Goal: Information Seeking & Learning: Learn about a topic

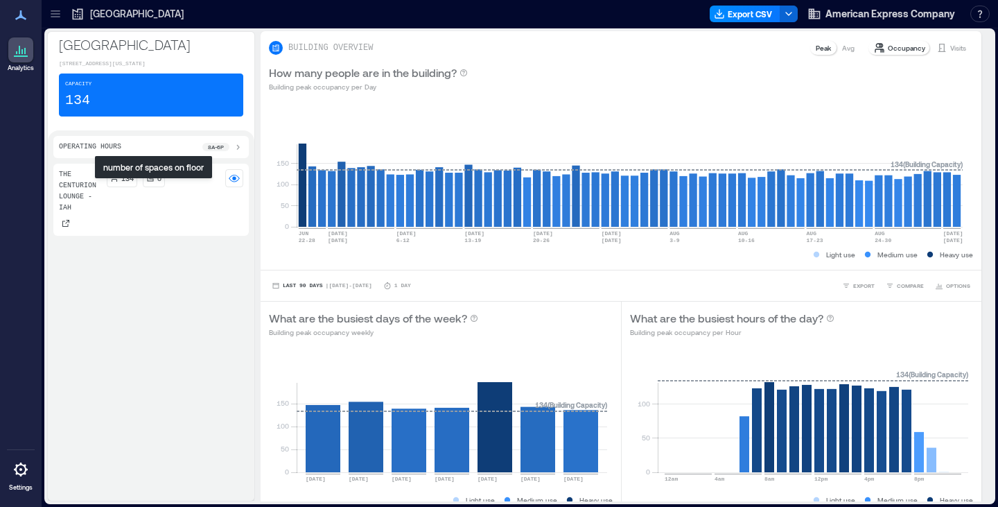
click at [152, 182] on icon at bounding box center [150, 178] width 8 height 8
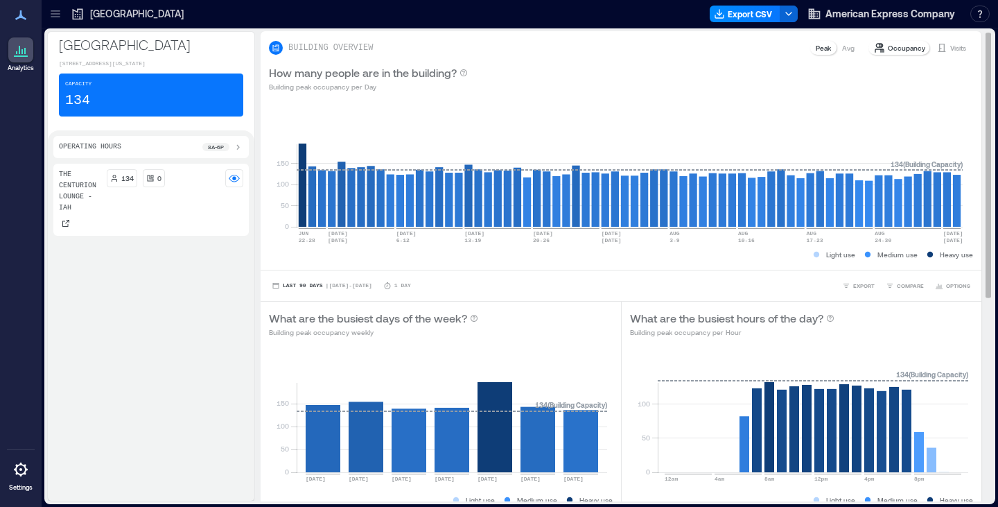
click at [950, 50] on p "Visits" at bounding box center [958, 47] width 16 height 11
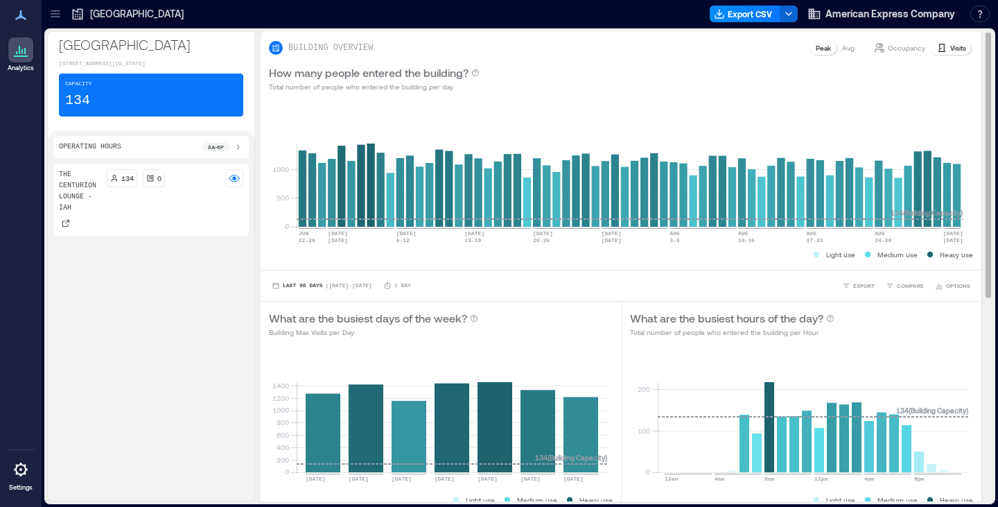
click at [950, 45] on p "Visits" at bounding box center [958, 47] width 16 height 11
click at [950, 49] on p "Visits" at bounding box center [958, 47] width 16 height 11
click at [903, 49] on p "Occupancy" at bounding box center [906, 47] width 37 height 11
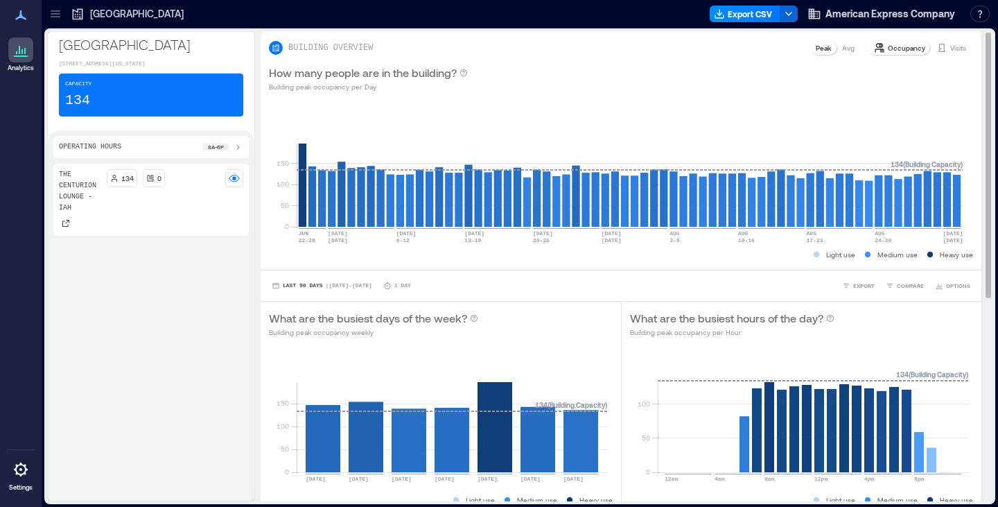
click at [950, 47] on p "Visits" at bounding box center [958, 47] width 16 height 11
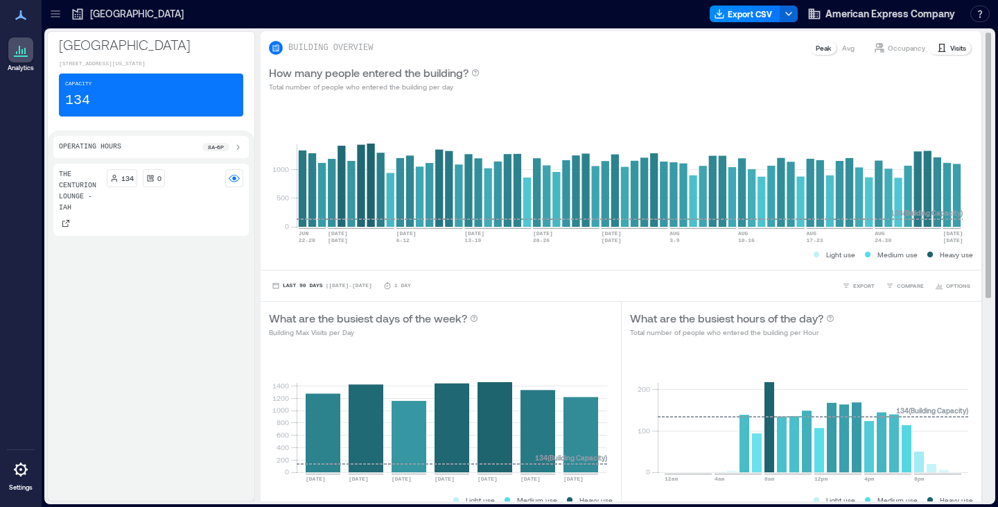
click at [842, 48] on p "Avg" at bounding box center [848, 47] width 12 height 11
click at [888, 43] on p "Occupancy" at bounding box center [906, 47] width 37 height 11
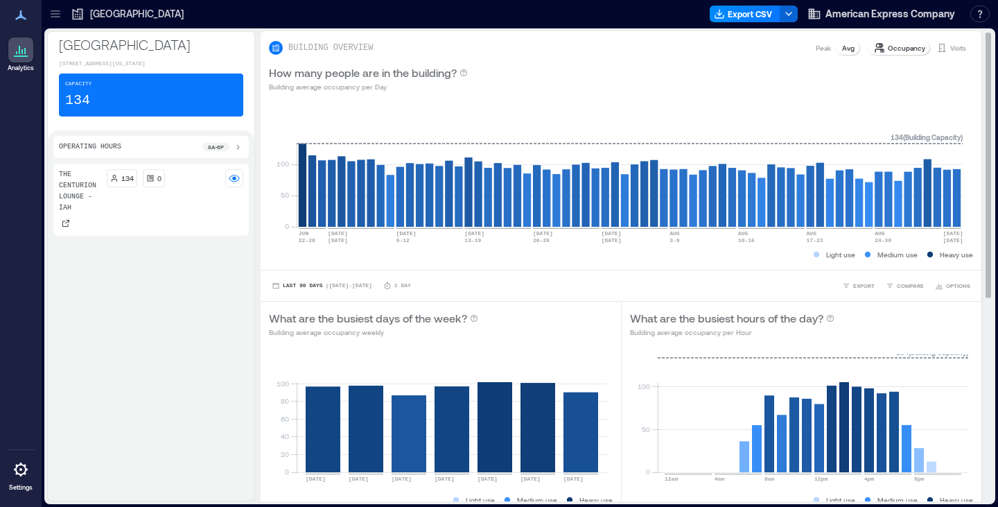
click at [816, 46] on p "Peak" at bounding box center [823, 47] width 15 height 11
